Goal: Feedback & Contribution: Leave review/rating

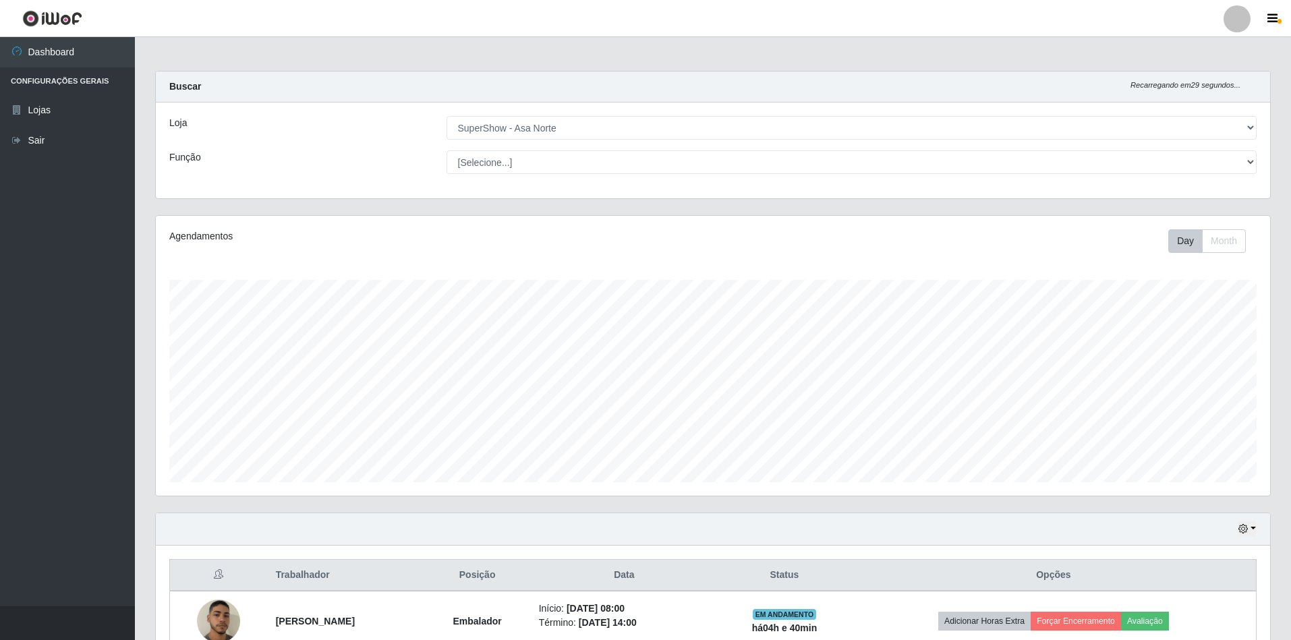
select select "71"
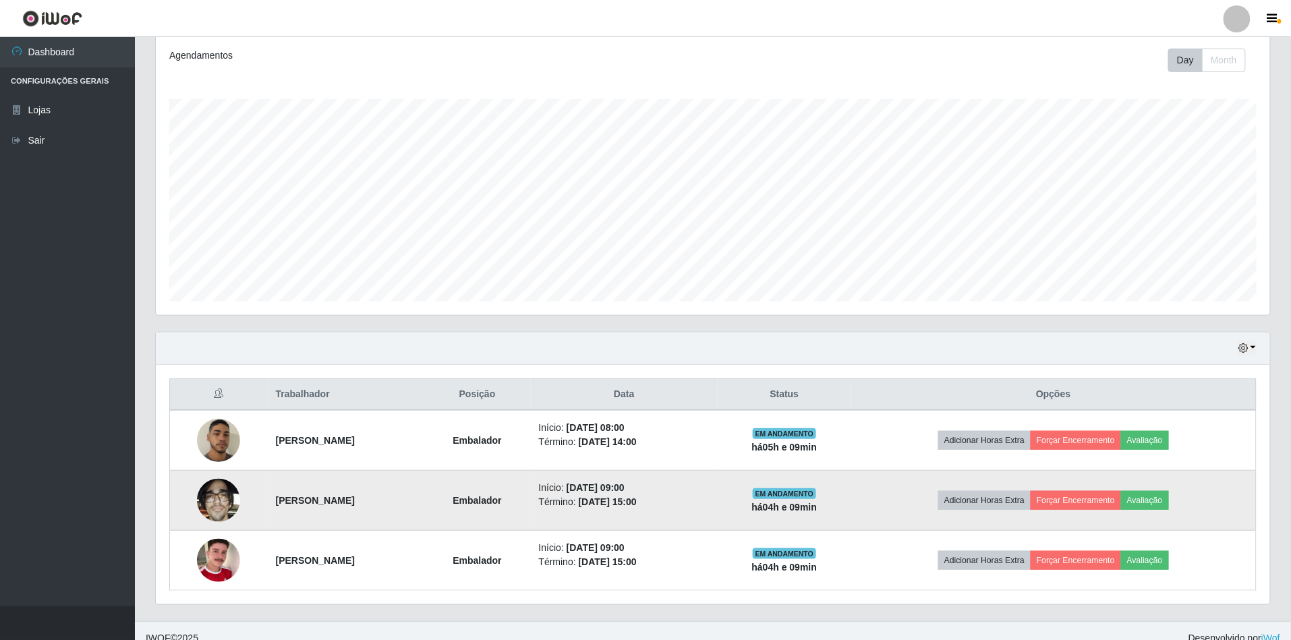
scroll to position [198, 0]
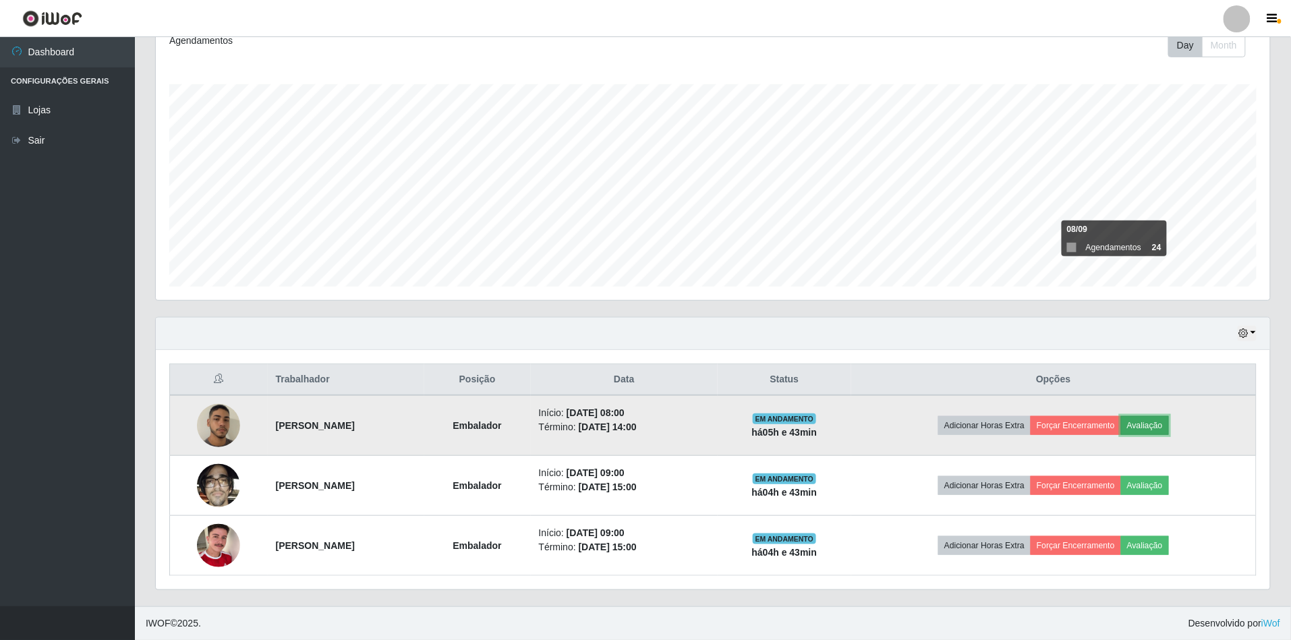
click at [1169, 424] on button "Avaliação" at bounding box center [1145, 425] width 48 height 19
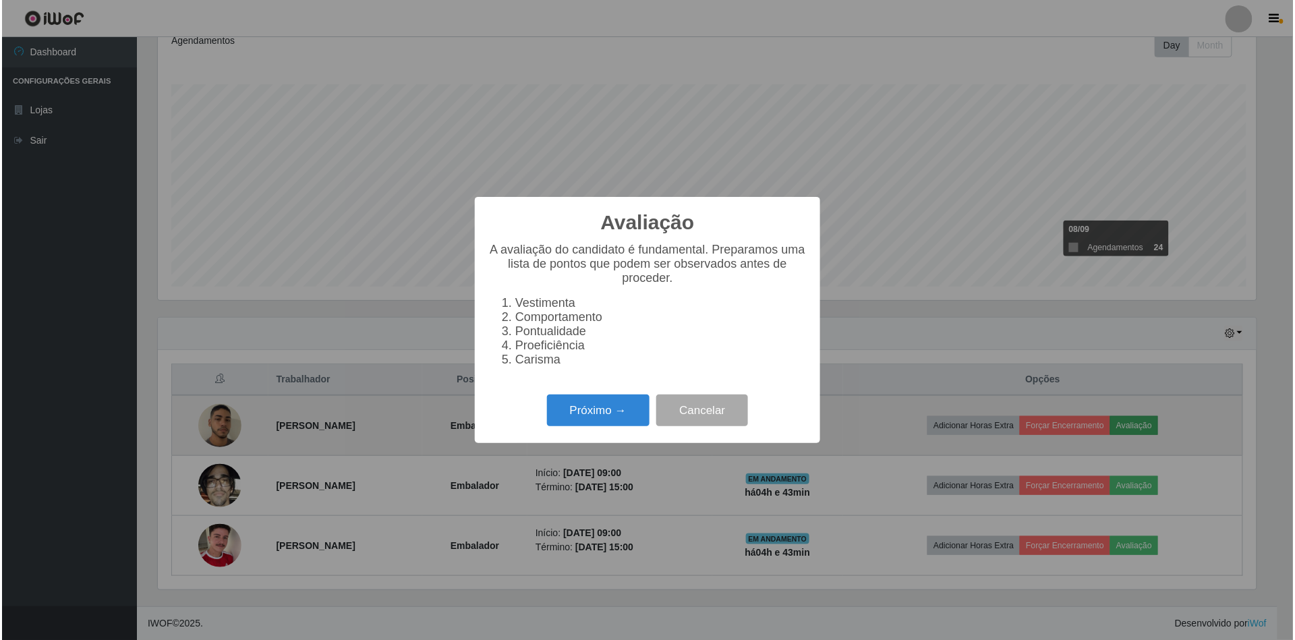
scroll to position [281, 1102]
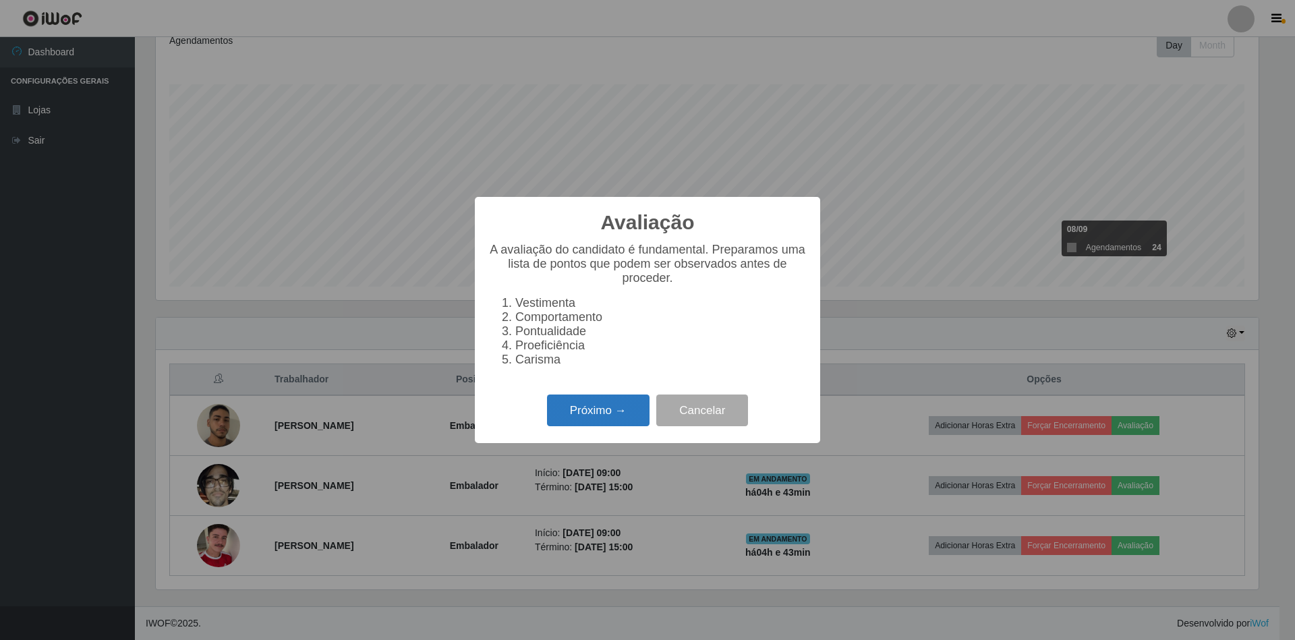
click at [592, 411] on button "Próximo →" at bounding box center [598, 411] width 103 height 32
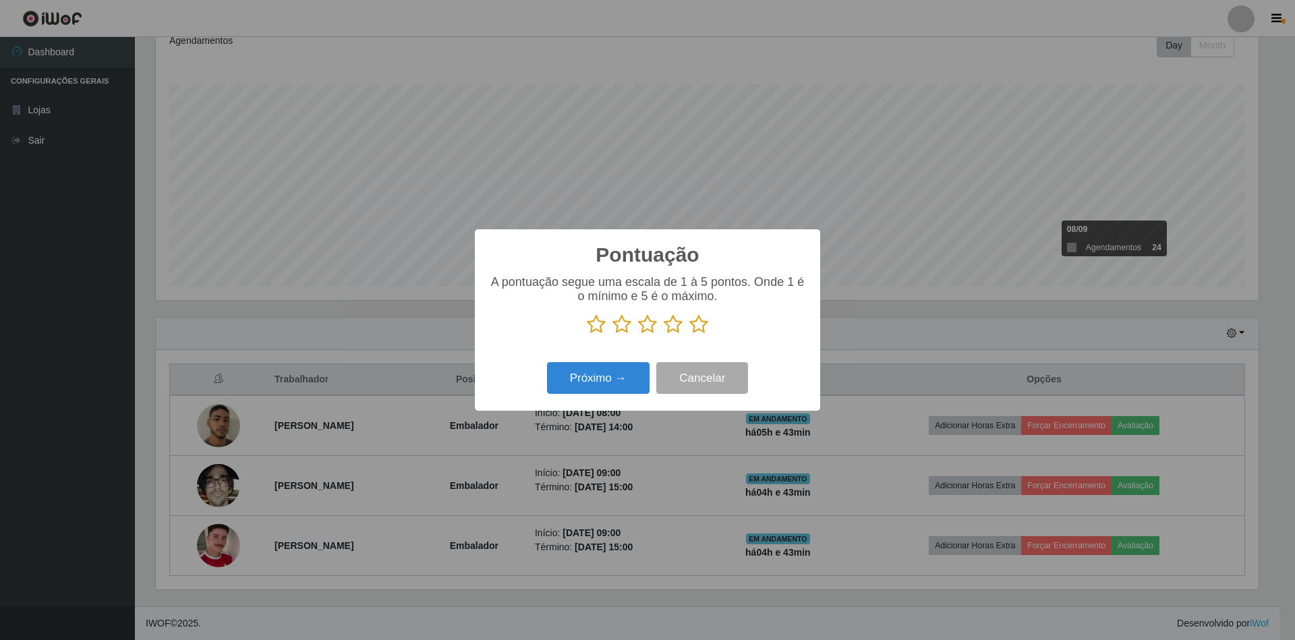
scroll to position [674172, 673350]
click at [691, 324] on icon at bounding box center [698, 324] width 19 height 20
click at [689, 335] on input "radio" at bounding box center [689, 335] width 0 height 0
click at [602, 378] on button "Próximo →" at bounding box center [598, 378] width 103 height 32
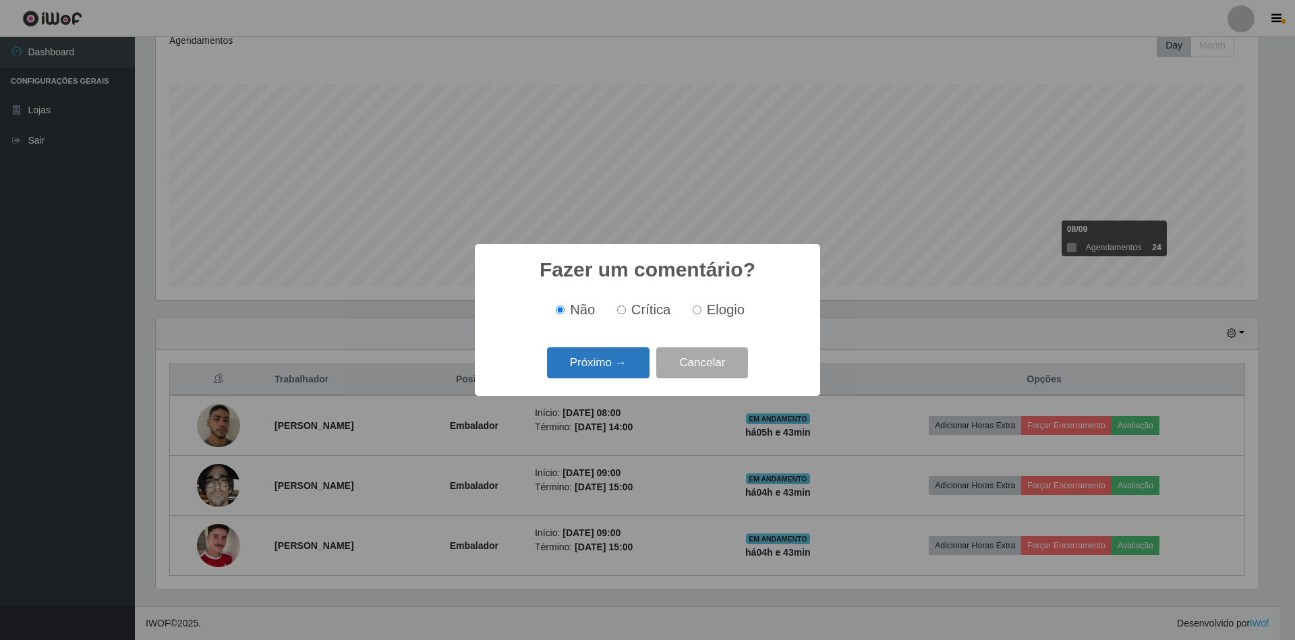
click at [604, 373] on button "Próximo →" at bounding box center [598, 363] width 103 height 32
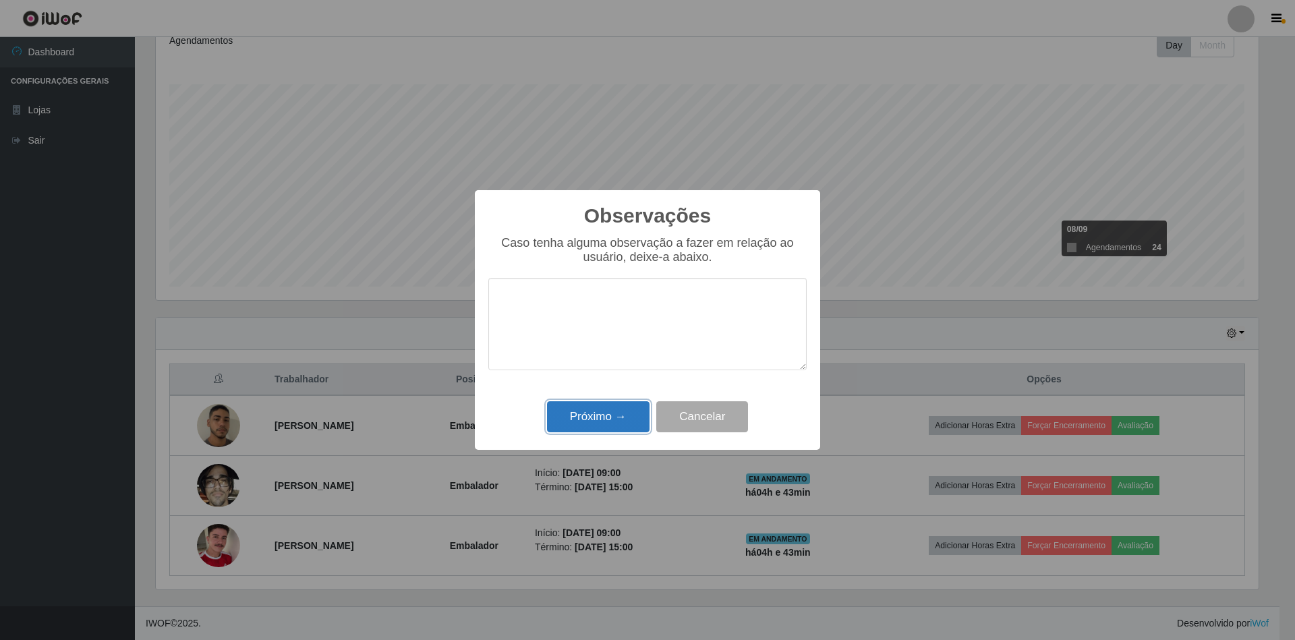
click at [583, 420] on button "Próximo →" at bounding box center [598, 417] width 103 height 32
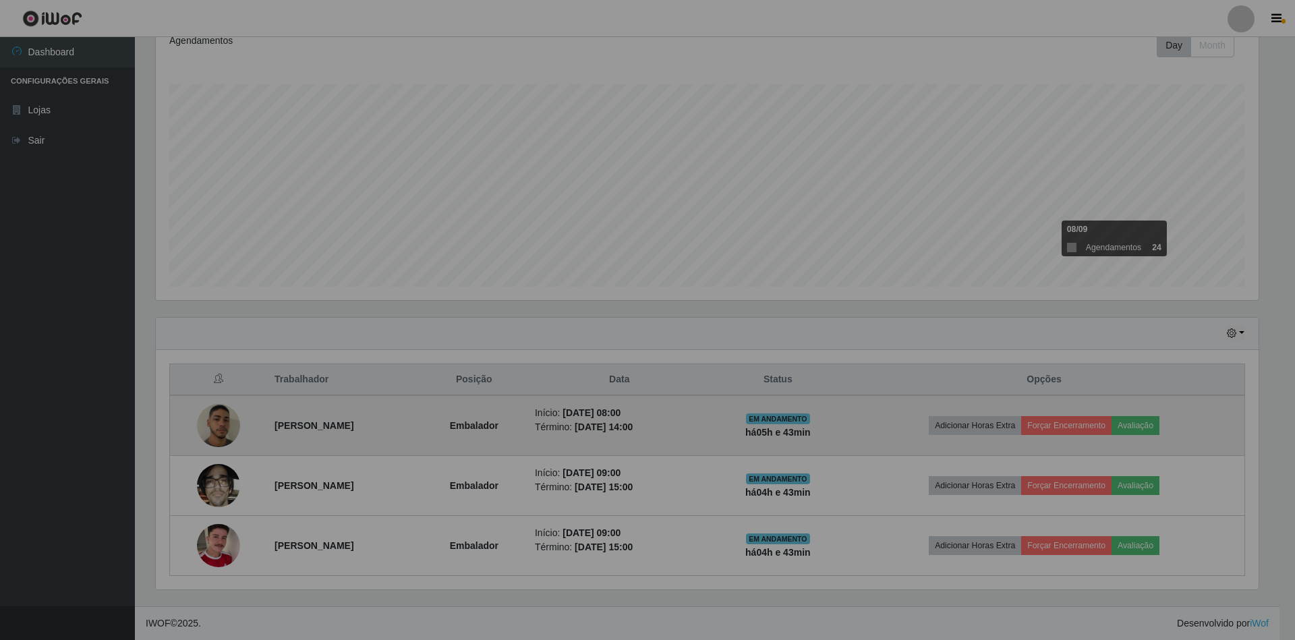
scroll to position [281, 1114]
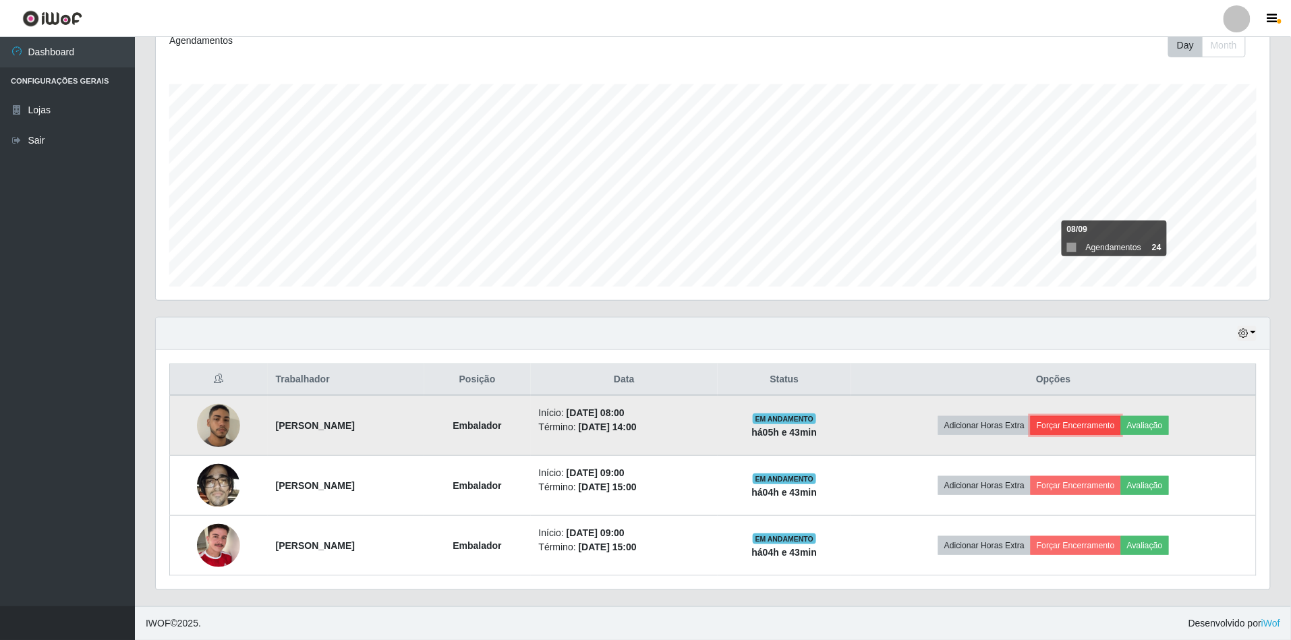
click at [1118, 418] on button "Forçar Encerramento" at bounding box center [1076, 425] width 90 height 19
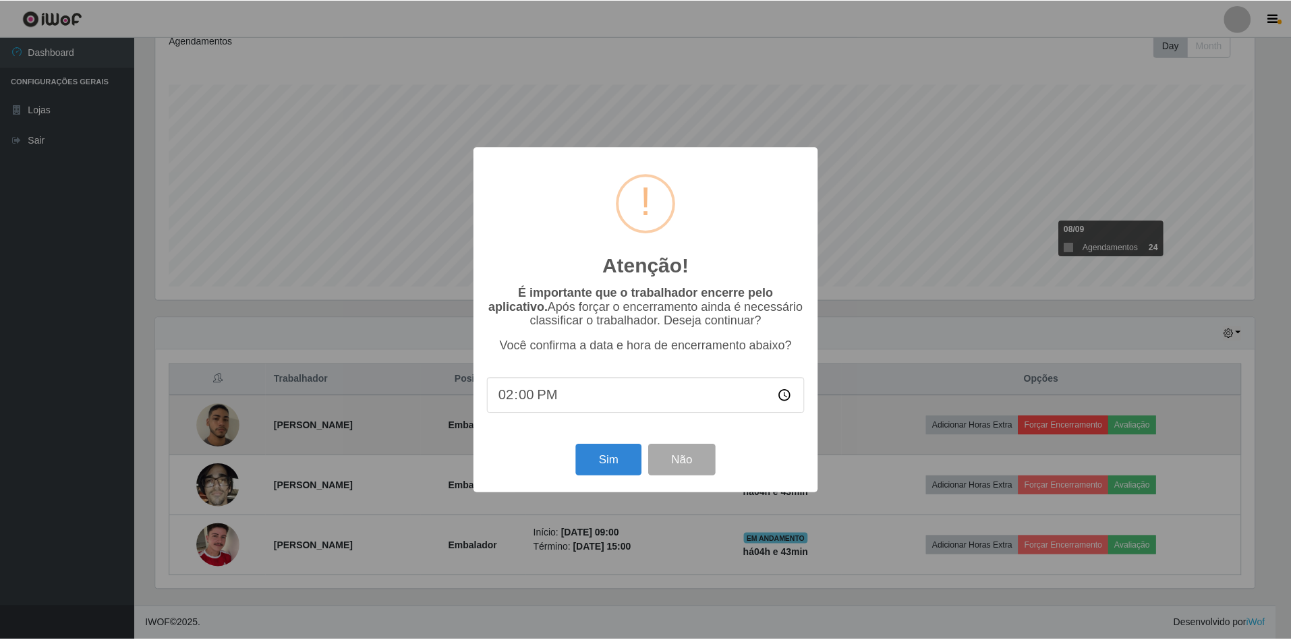
scroll to position [281, 1102]
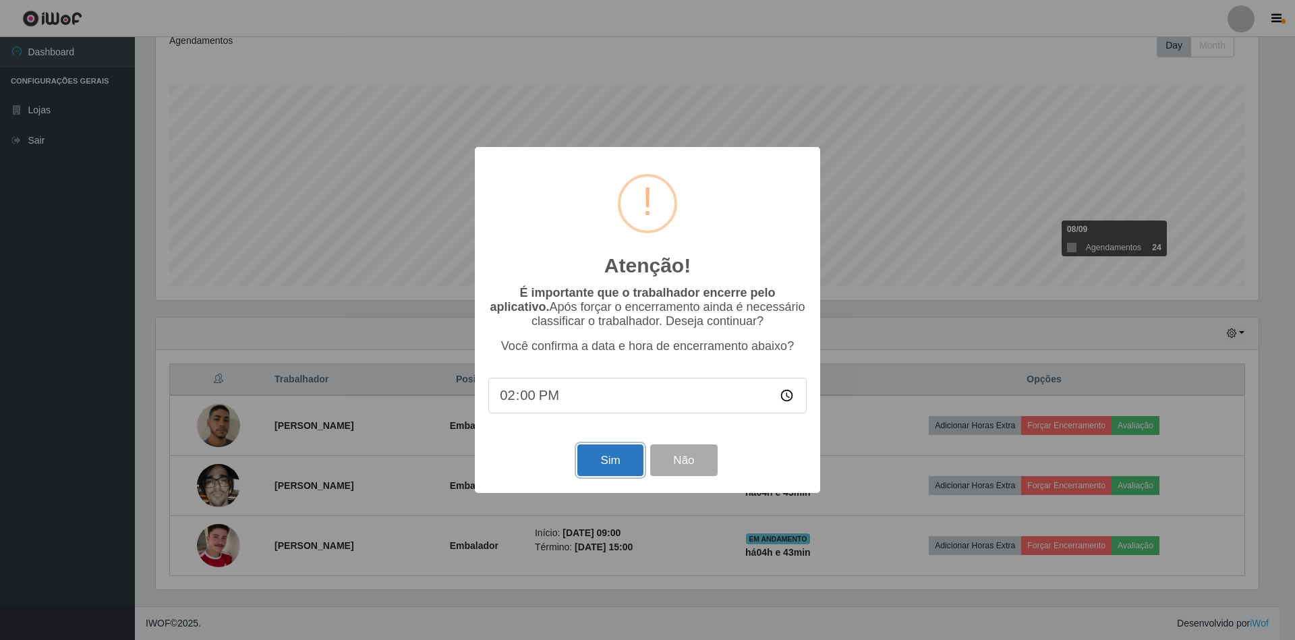
click at [604, 460] on button "Sim" at bounding box center [609, 460] width 65 height 32
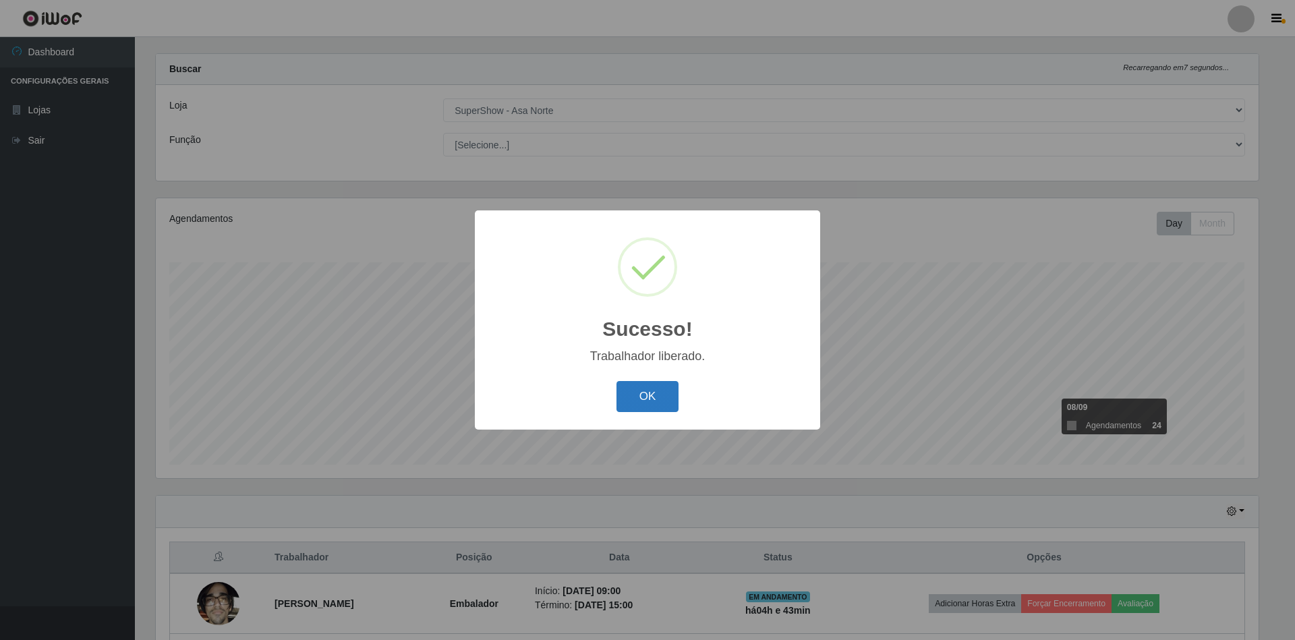
click at [645, 383] on button "OK" at bounding box center [647, 397] width 63 height 32
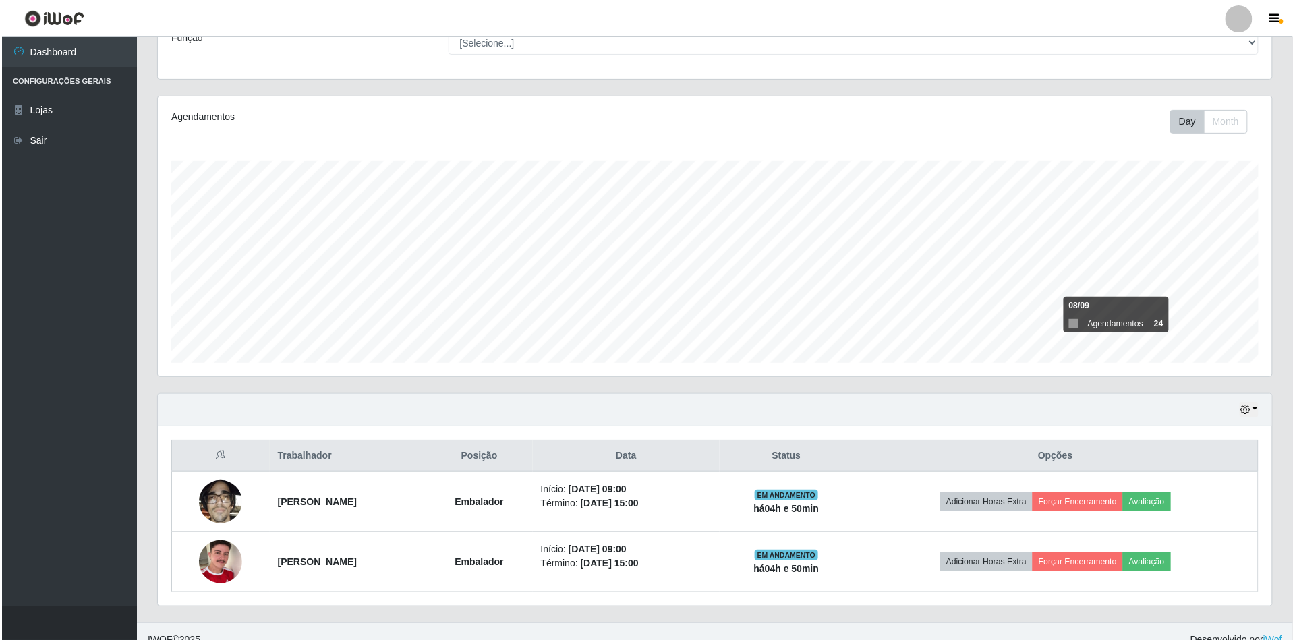
scroll to position [138, 0]
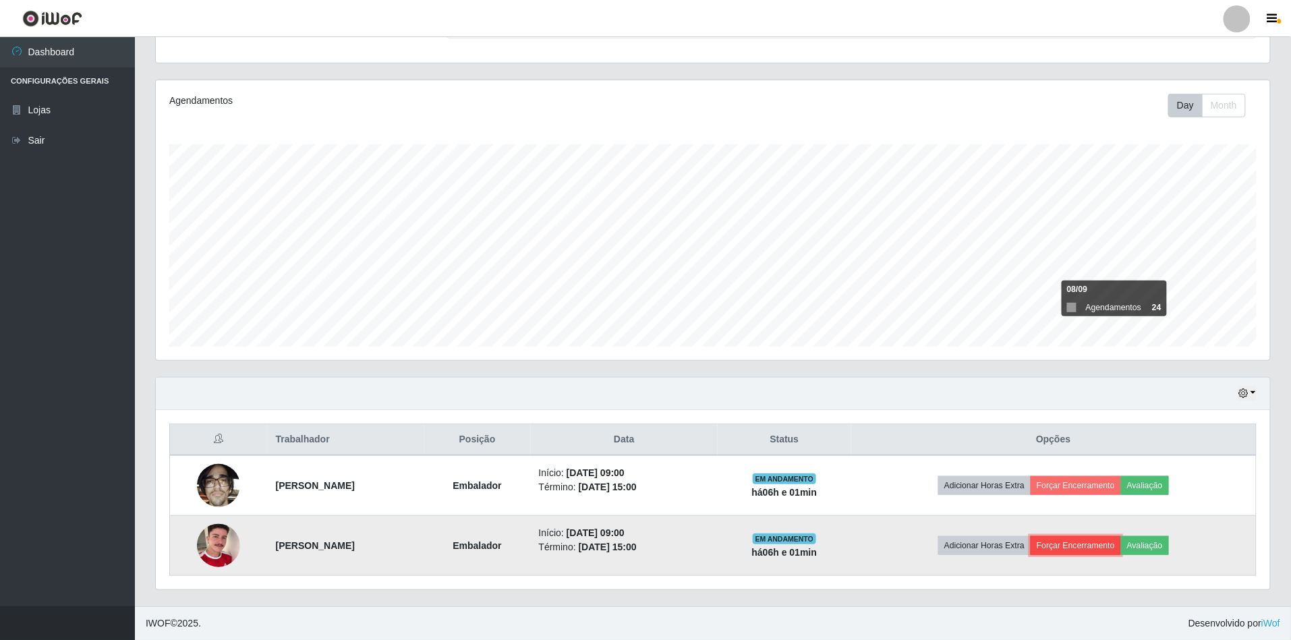
click at [1090, 544] on button "Forçar Encerramento" at bounding box center [1076, 545] width 90 height 19
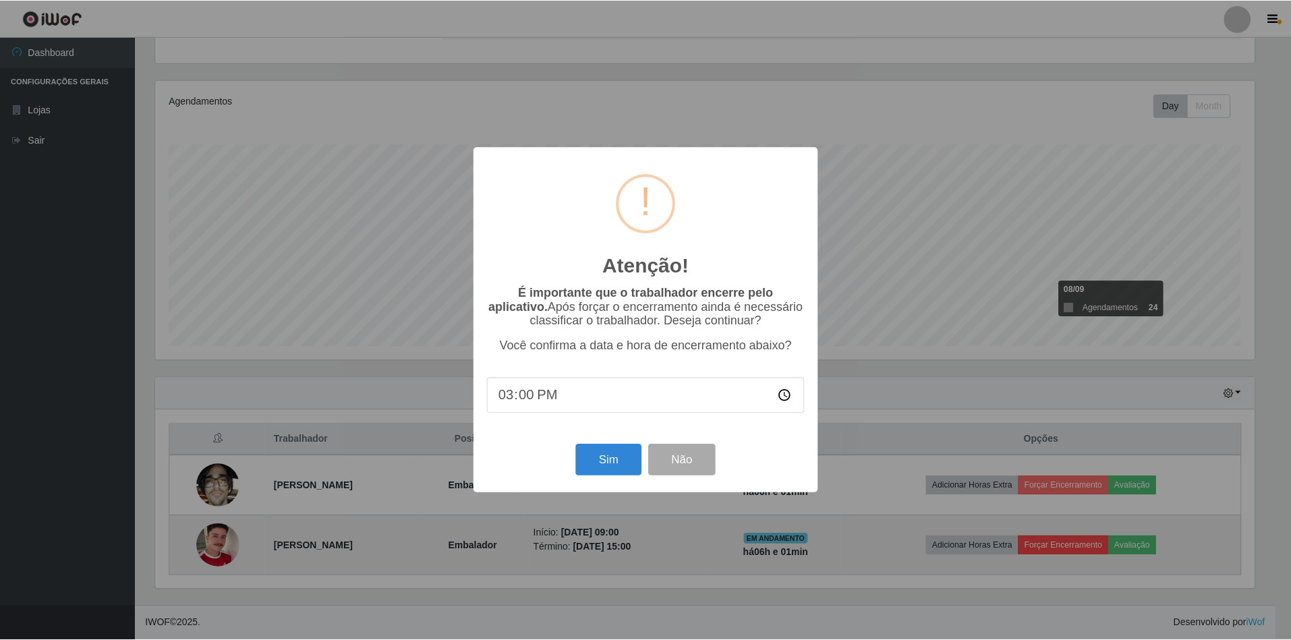
scroll to position [281, 1102]
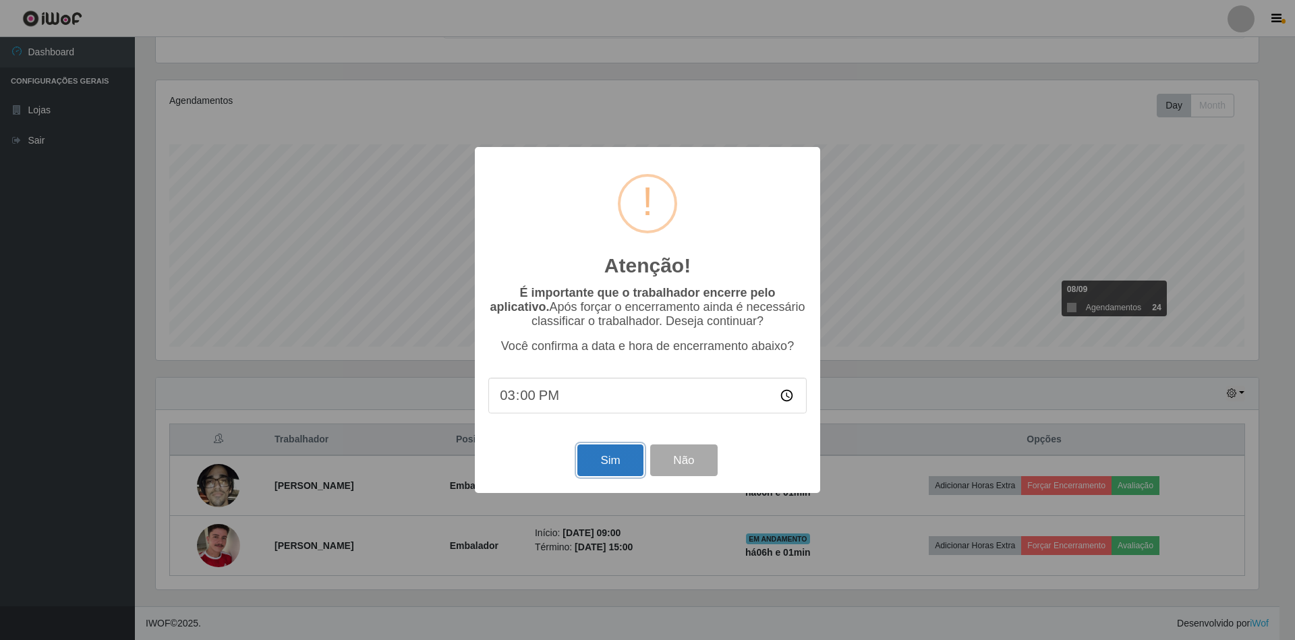
click at [620, 461] on button "Sim" at bounding box center [609, 460] width 65 height 32
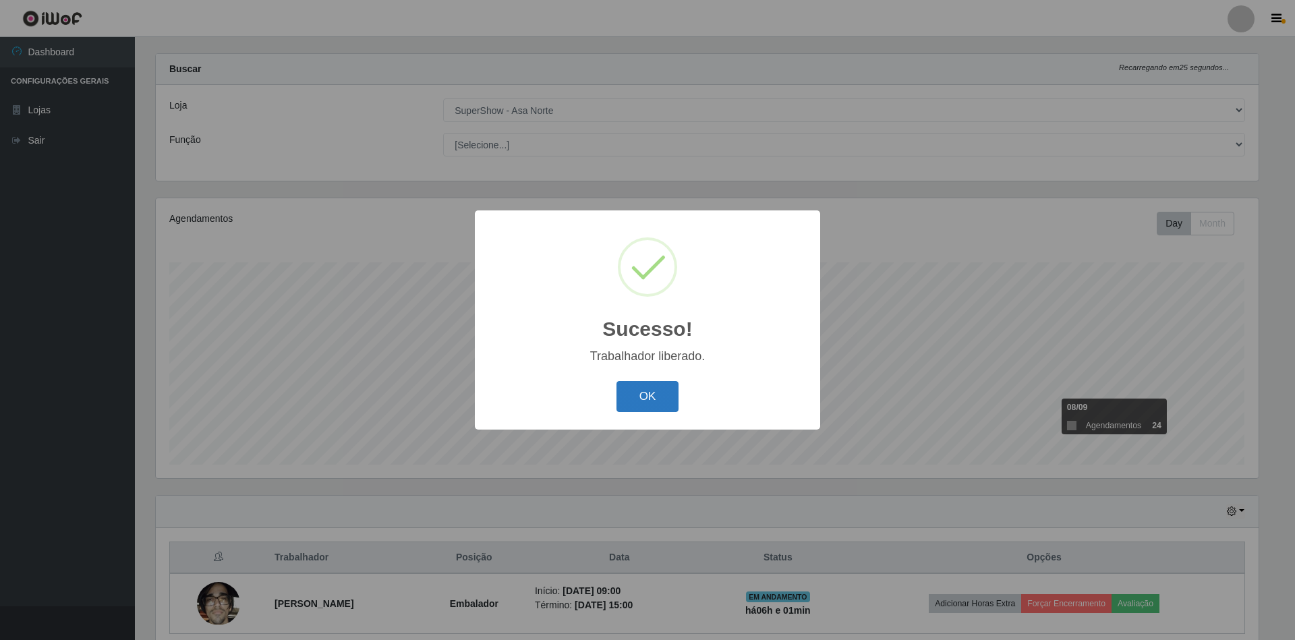
click at [652, 388] on button "OK" at bounding box center [647, 397] width 63 height 32
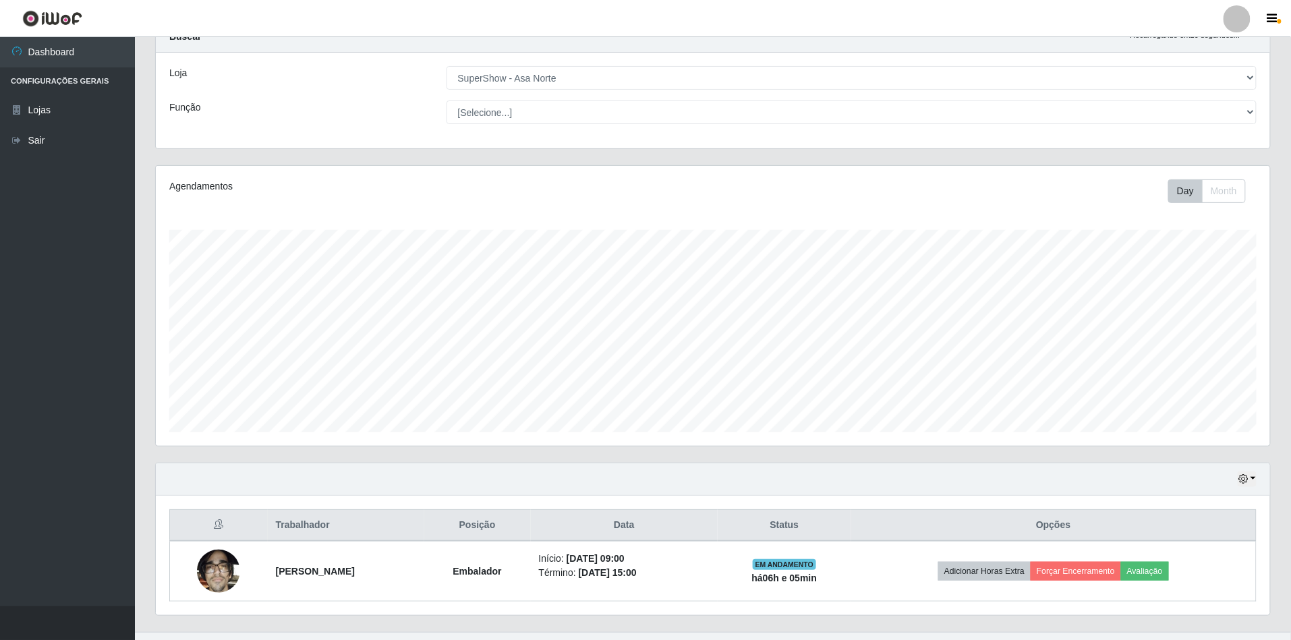
scroll to position [78, 0]
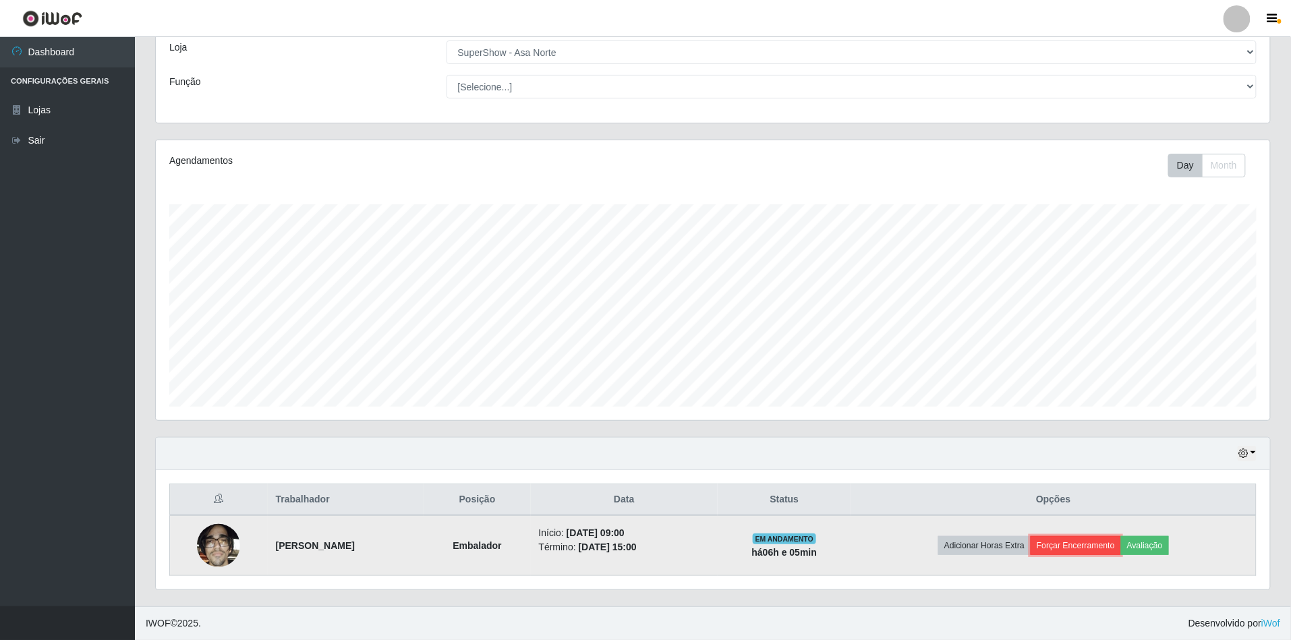
click at [1094, 541] on button "Forçar Encerramento" at bounding box center [1076, 545] width 90 height 19
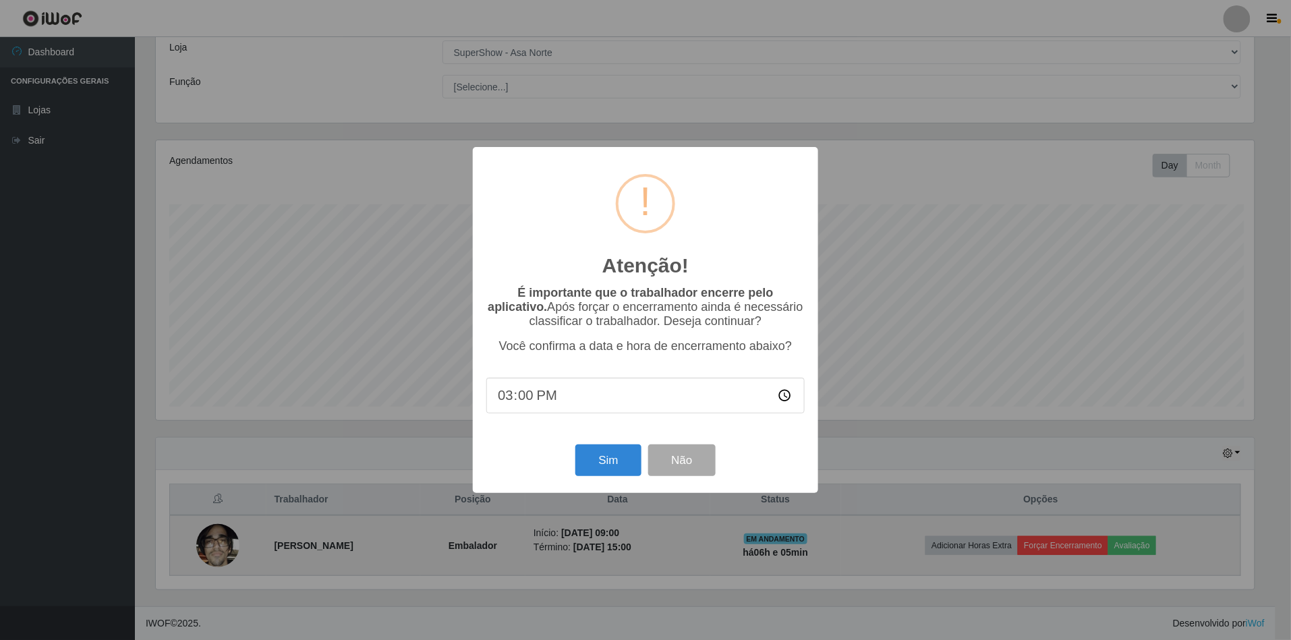
scroll to position [281, 1102]
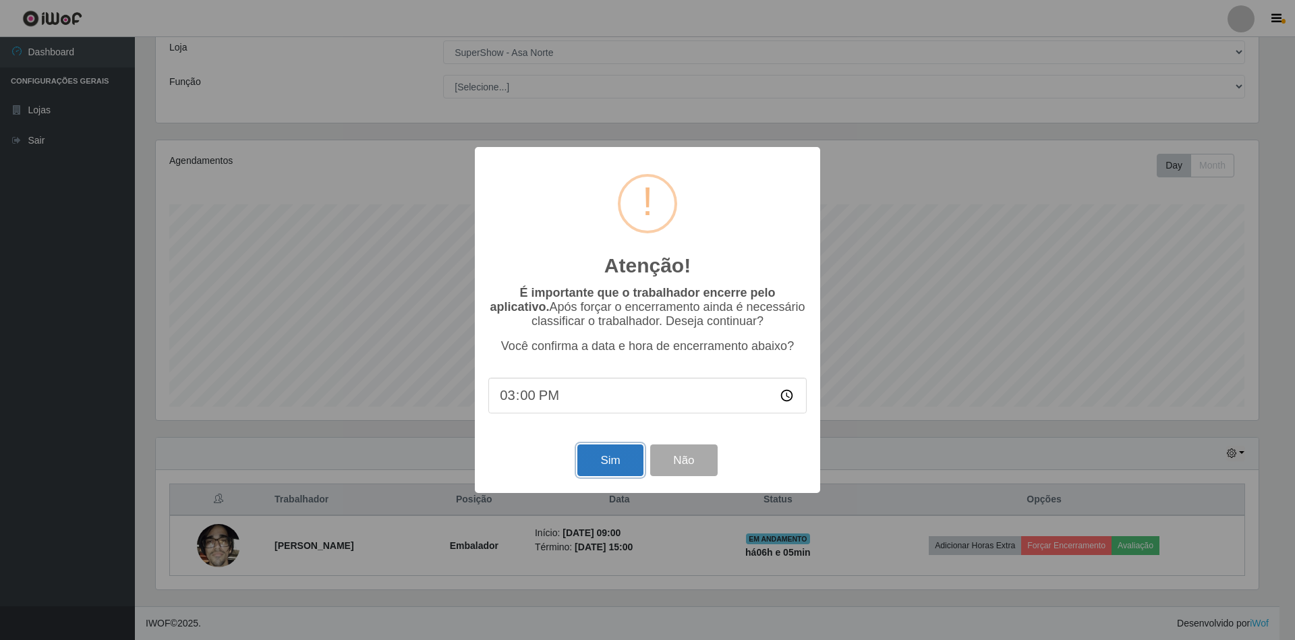
click at [616, 467] on button "Sim" at bounding box center [609, 460] width 65 height 32
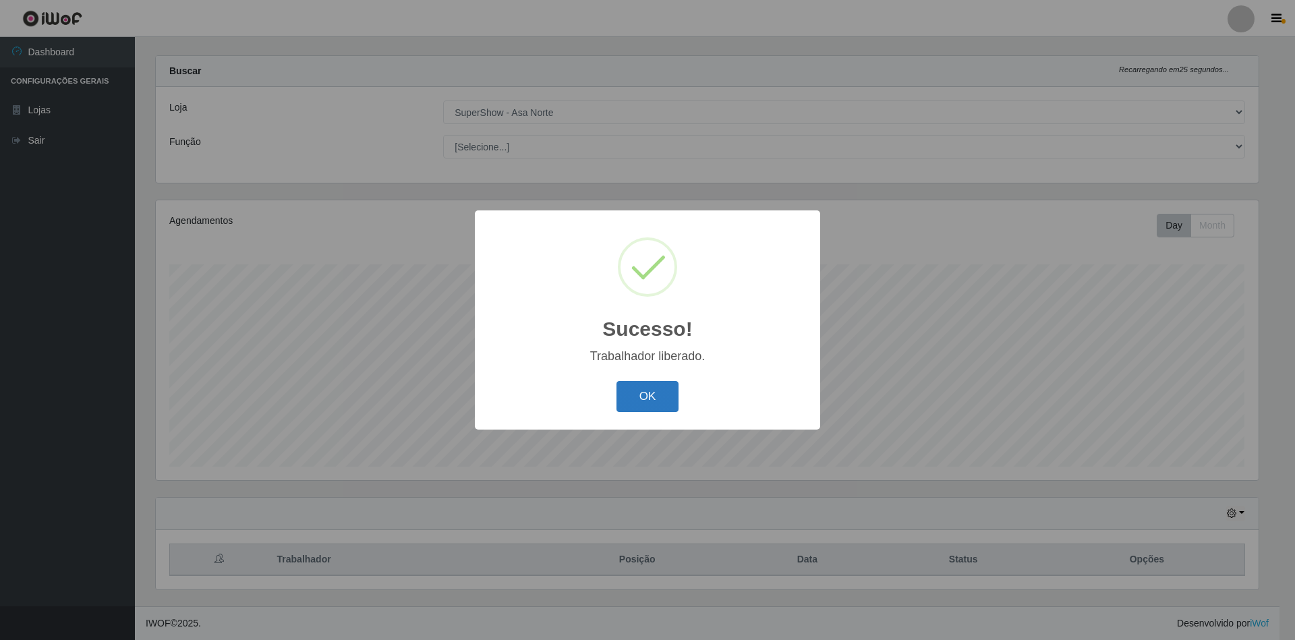
click at [635, 402] on button "OK" at bounding box center [647, 397] width 63 height 32
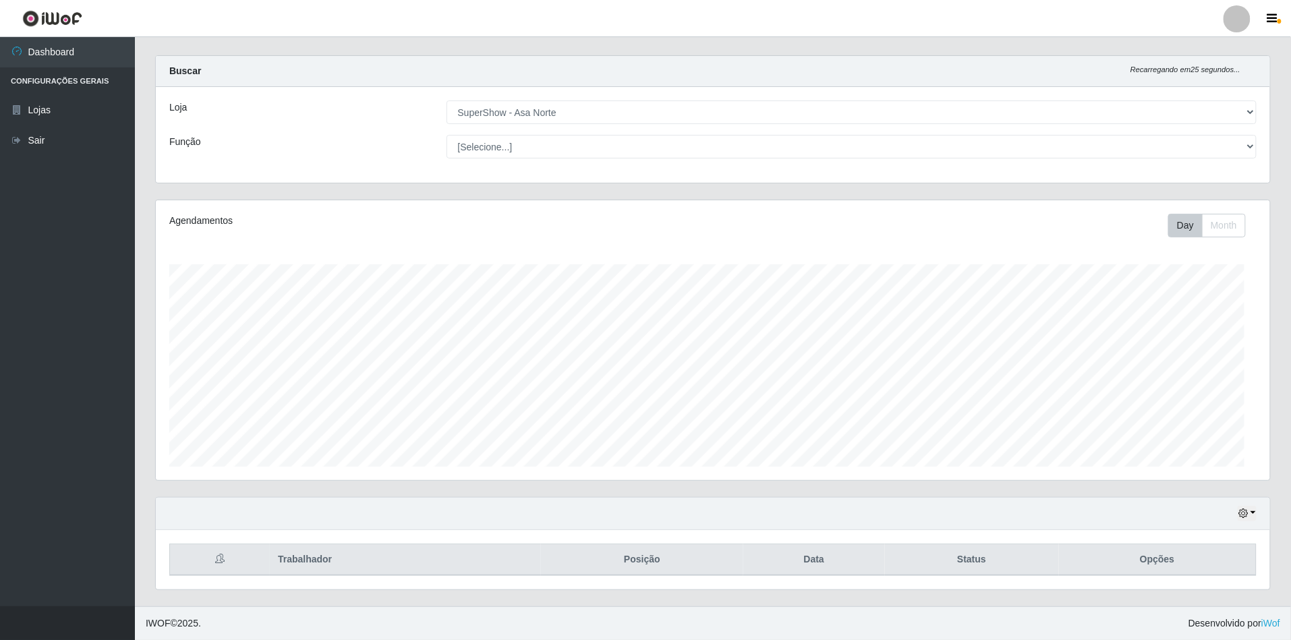
scroll to position [281, 1114]
